Goal: Task Accomplishment & Management: Manage account settings

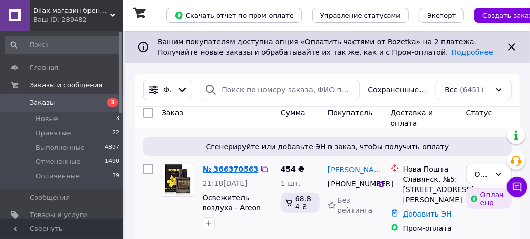
click at [234, 166] on link "№ 366370563" at bounding box center [231, 169] width 56 height 8
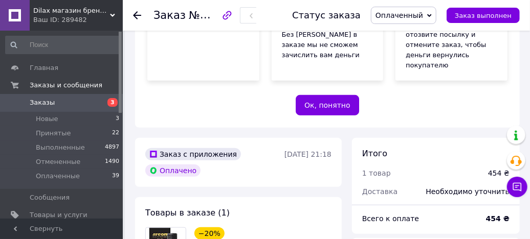
scroll to position [358, 0]
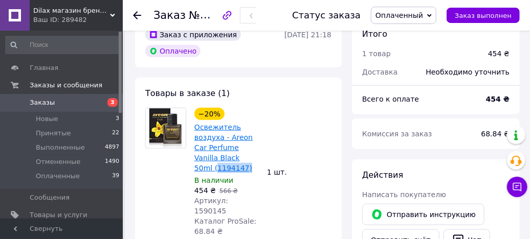
drag, startPoint x: 231, startPoint y: 147, endPoint x: 196, endPoint y: 149, distance: 34.3
click at [196, 149] on span "Освежитель воздуха - Areon Car Perfume Vanilla Black 50ml (1194147)" at bounding box center [226, 147] width 64 height 51
copy link "1194147)"
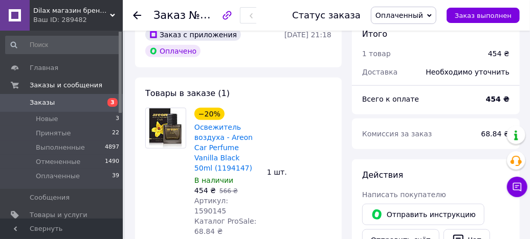
click at [134, 15] on use at bounding box center [137, 15] width 8 height 8
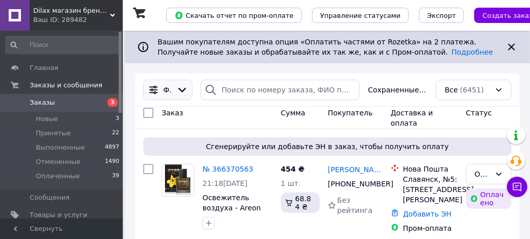
scroll to position [119, 0]
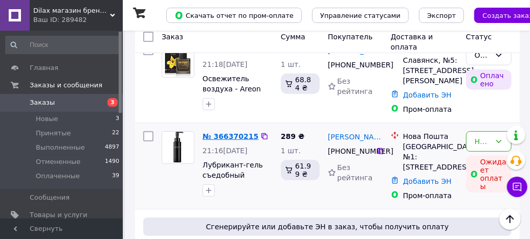
click at [216, 133] on link "№ 366370215" at bounding box center [231, 137] width 56 height 8
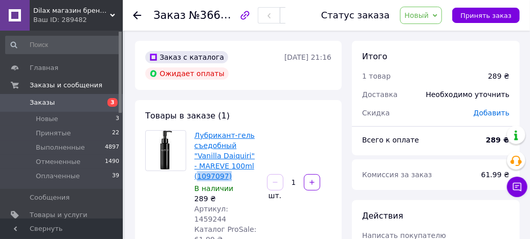
drag, startPoint x: 247, startPoint y: 166, endPoint x: 219, endPoint y: 165, distance: 28.2
click at [219, 165] on span "Лубрикант-гель съедобный "Vanilla Daiquiri" - MAREVE 100ml (1097097)" at bounding box center [226, 155] width 64 height 51
copy link "1097097)"
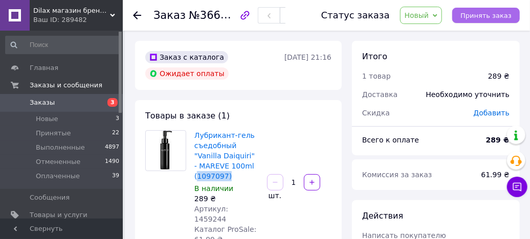
click at [493, 20] on button "Принять заказ" at bounding box center [486, 15] width 68 height 15
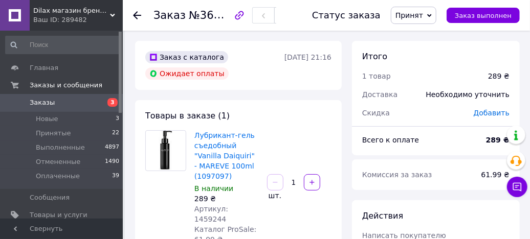
click at [137, 13] on icon at bounding box center [137, 15] width 8 height 8
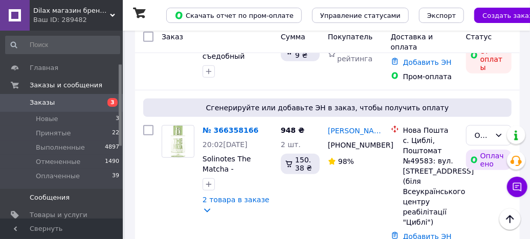
scroll to position [119, 0]
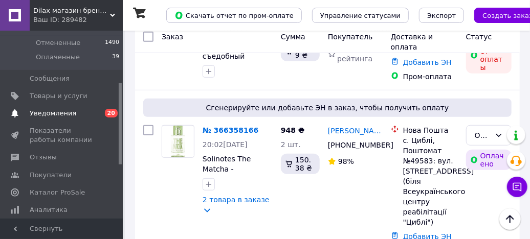
click at [49, 114] on span "Уведомления" at bounding box center [53, 113] width 47 height 9
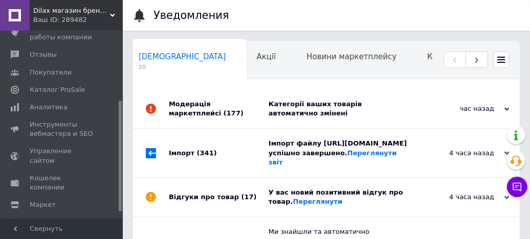
scroll to position [119, 0]
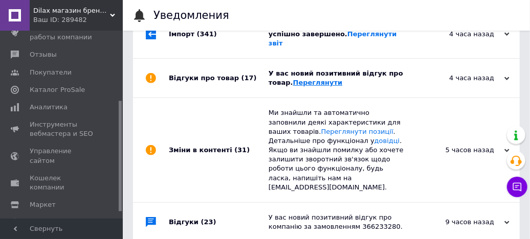
click at [293, 86] on link "Переглянути" at bounding box center [318, 83] width 50 height 8
